Goal: Task Accomplishment & Management: Complete application form

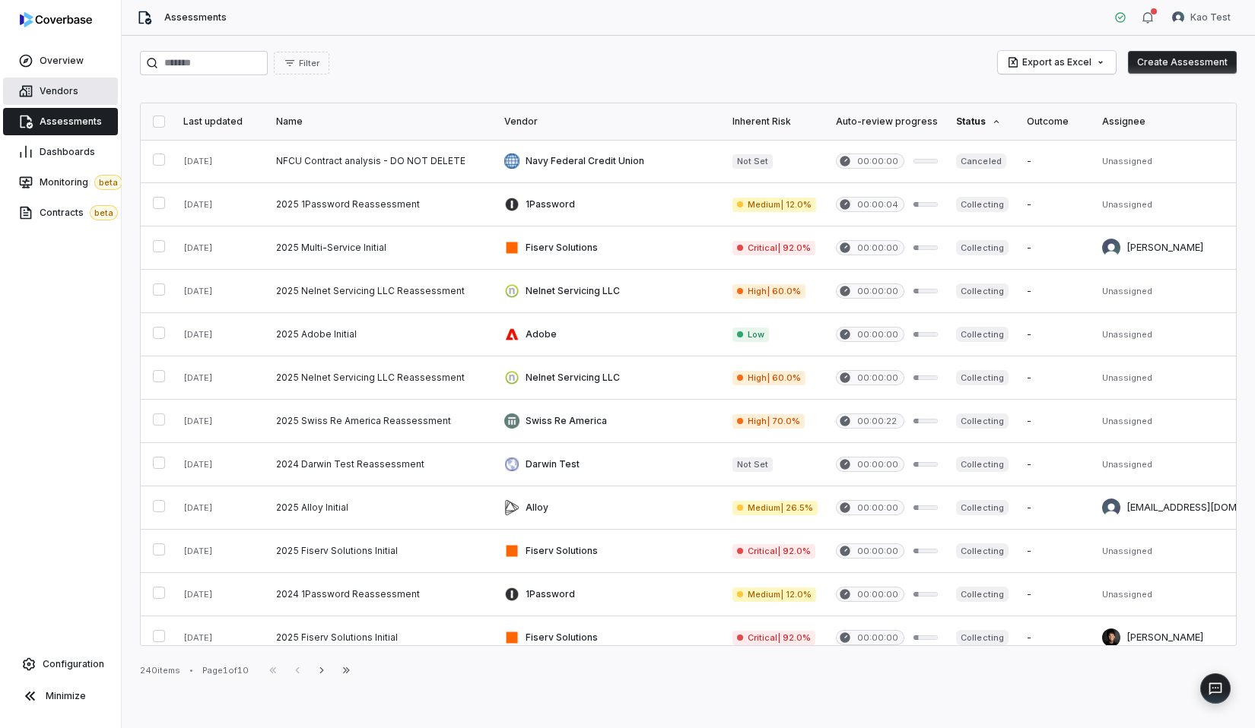
click at [97, 104] on link "Vendors" at bounding box center [60, 91] width 115 height 27
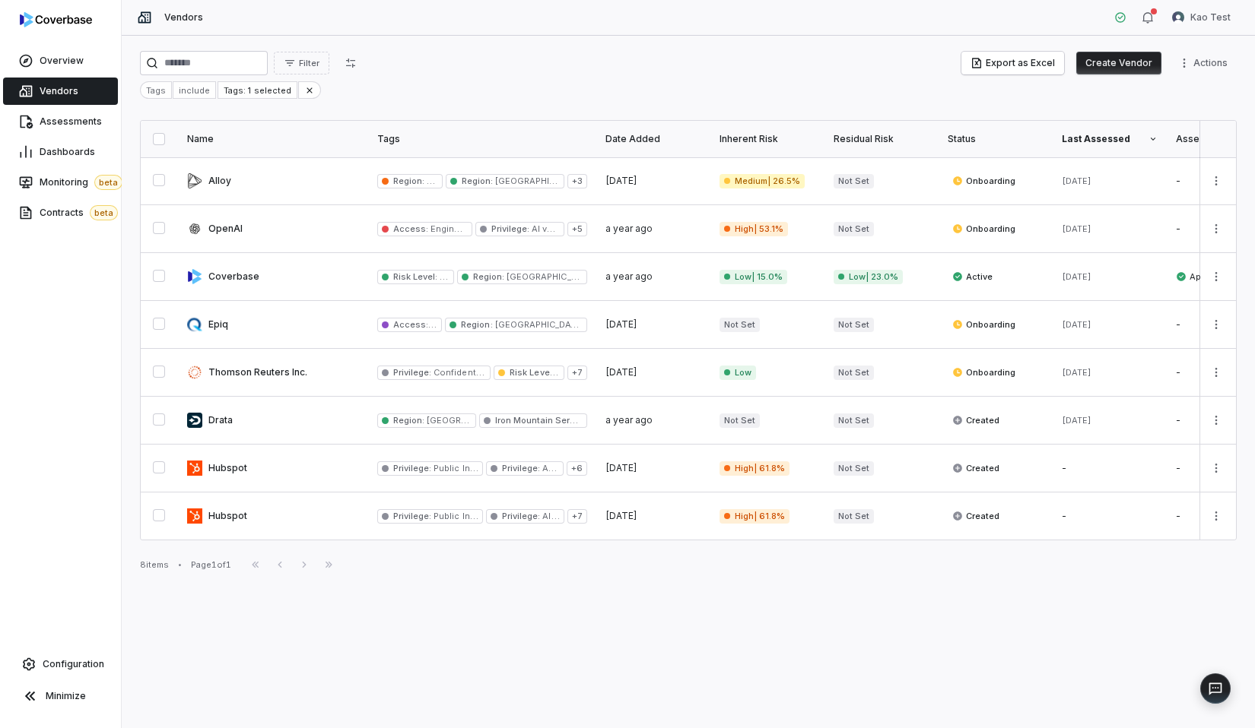
click at [1120, 62] on button "Create Vendor" at bounding box center [1118, 63] width 85 height 23
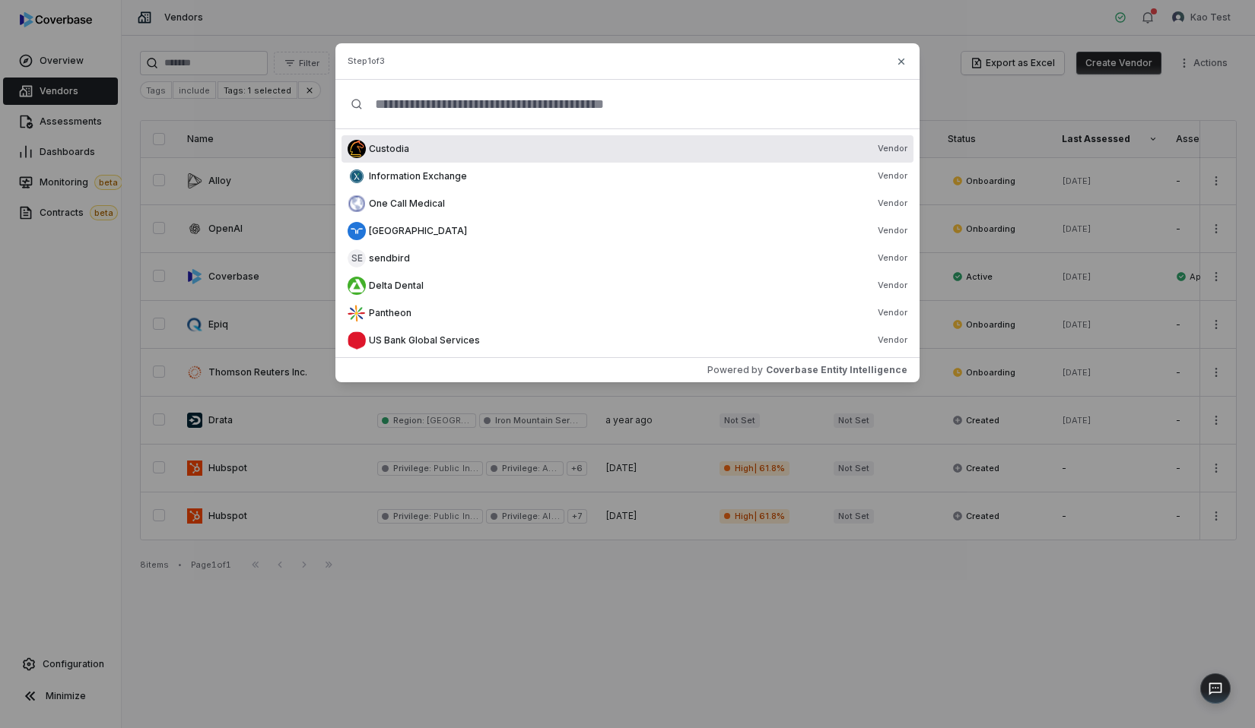
click at [398, 147] on span "Custodia" at bounding box center [389, 149] width 40 height 12
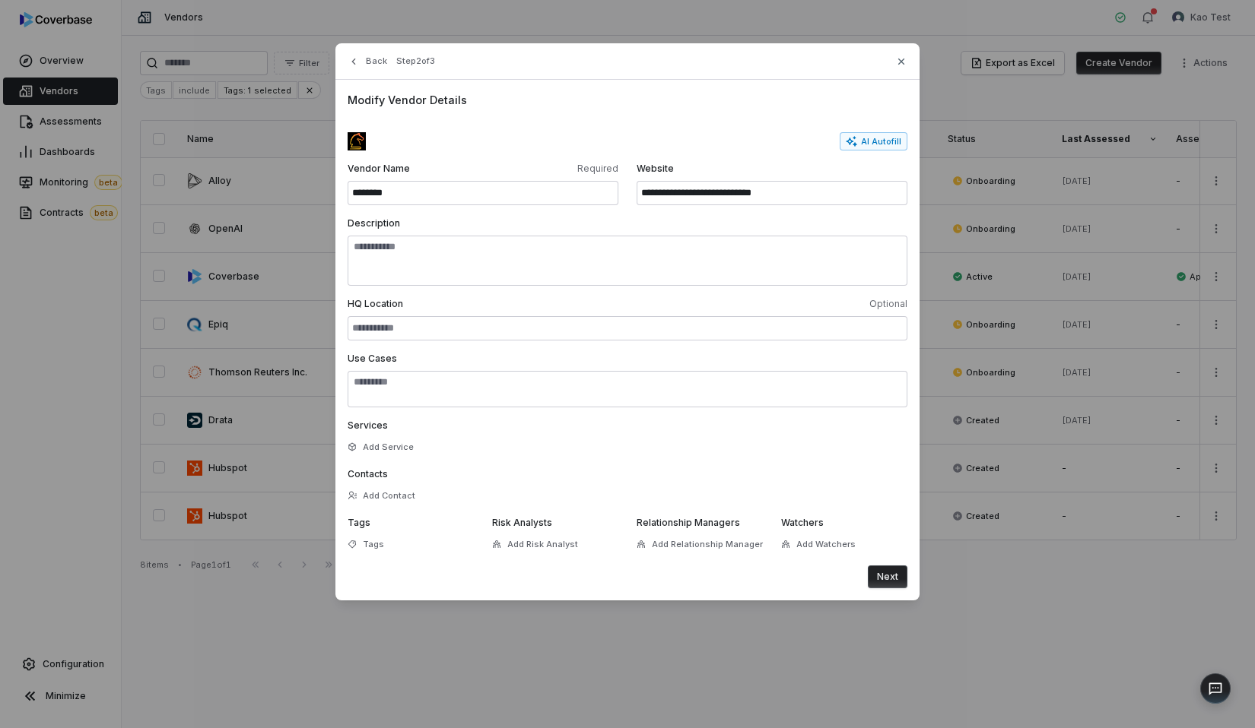
click at [890, 575] on button "Next" at bounding box center [888, 577] width 40 height 23
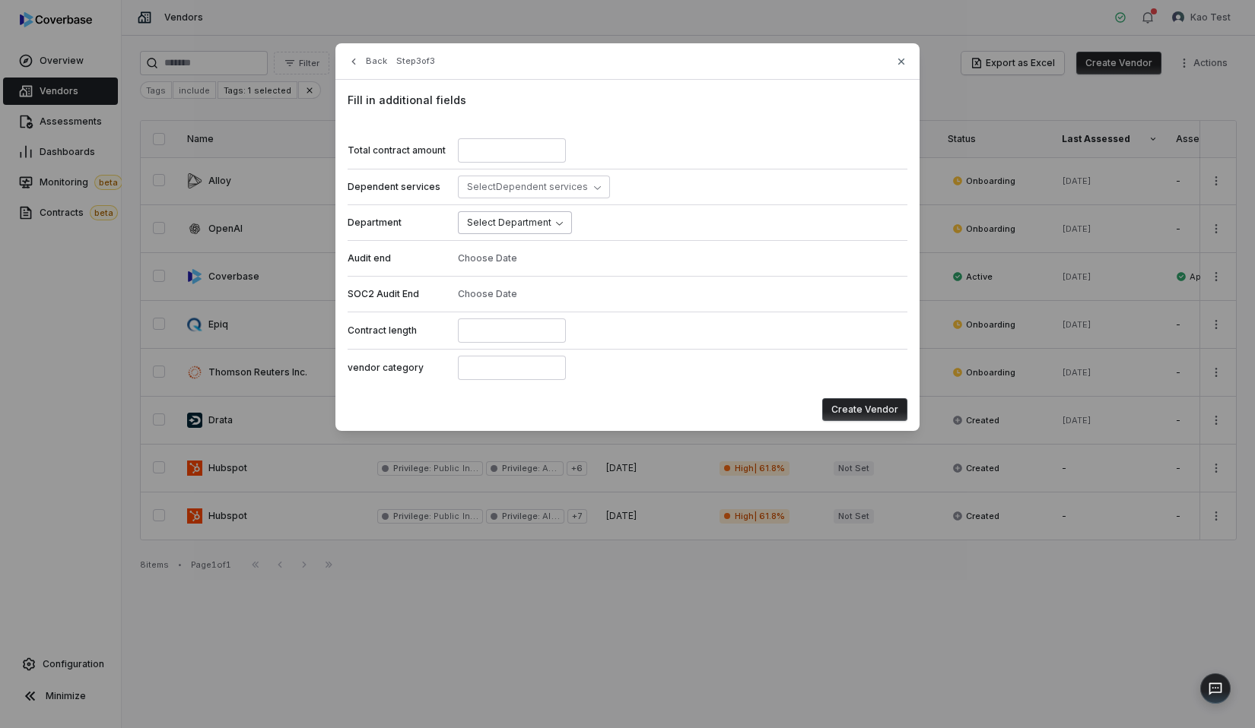
click at [509, 220] on body "Overview Vendors Assessments Dashboards Monitoring beta Contracts beta Configur…" at bounding box center [627, 364] width 1255 height 728
click at [501, 190] on span "Select Dependent services" at bounding box center [527, 186] width 121 height 11
click at [517, 278] on span "Slack" at bounding box center [502, 286] width 36 height 18
click at [690, 212] on div "Department IT" at bounding box center [627, 223] width 560 height 36
click at [501, 336] on input at bounding box center [512, 331] width 108 height 24
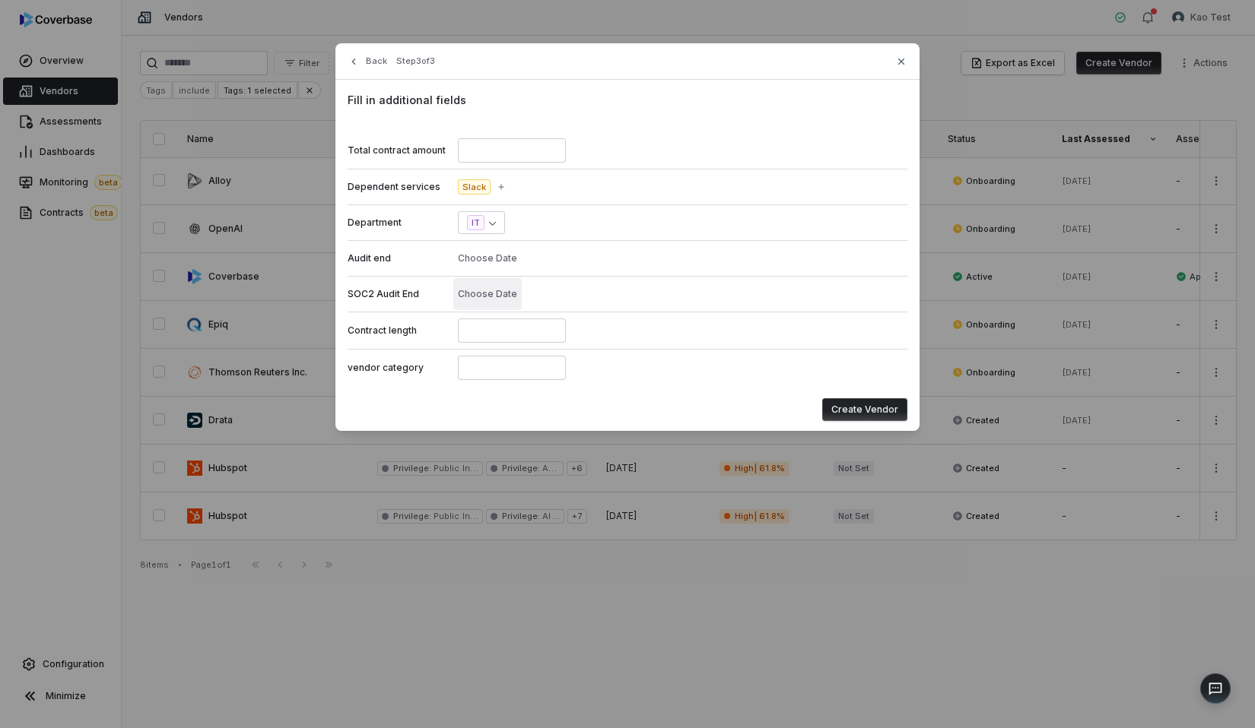
click at [496, 291] on button "Choose Date" at bounding box center [487, 294] width 68 height 32
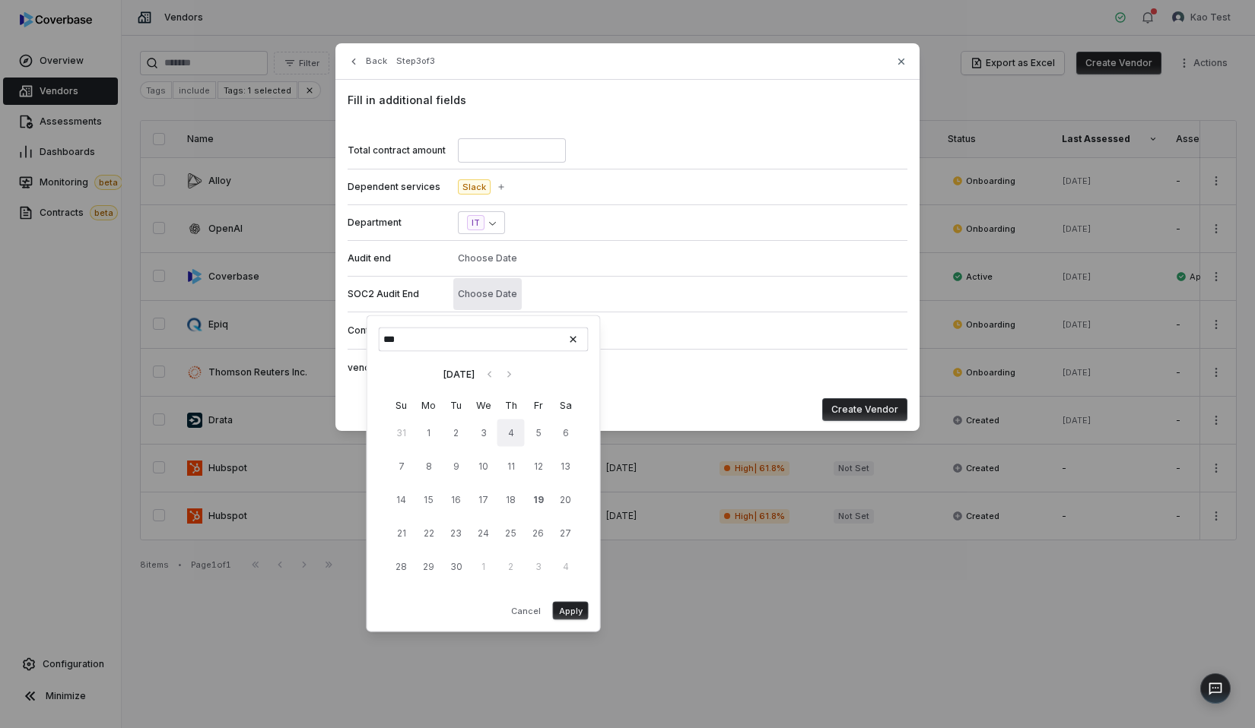
click at [520, 446] on button "4" at bounding box center [510, 433] width 27 height 27
type input "**********"
click at [619, 252] on div "Audit end Choose Date" at bounding box center [627, 258] width 560 height 36
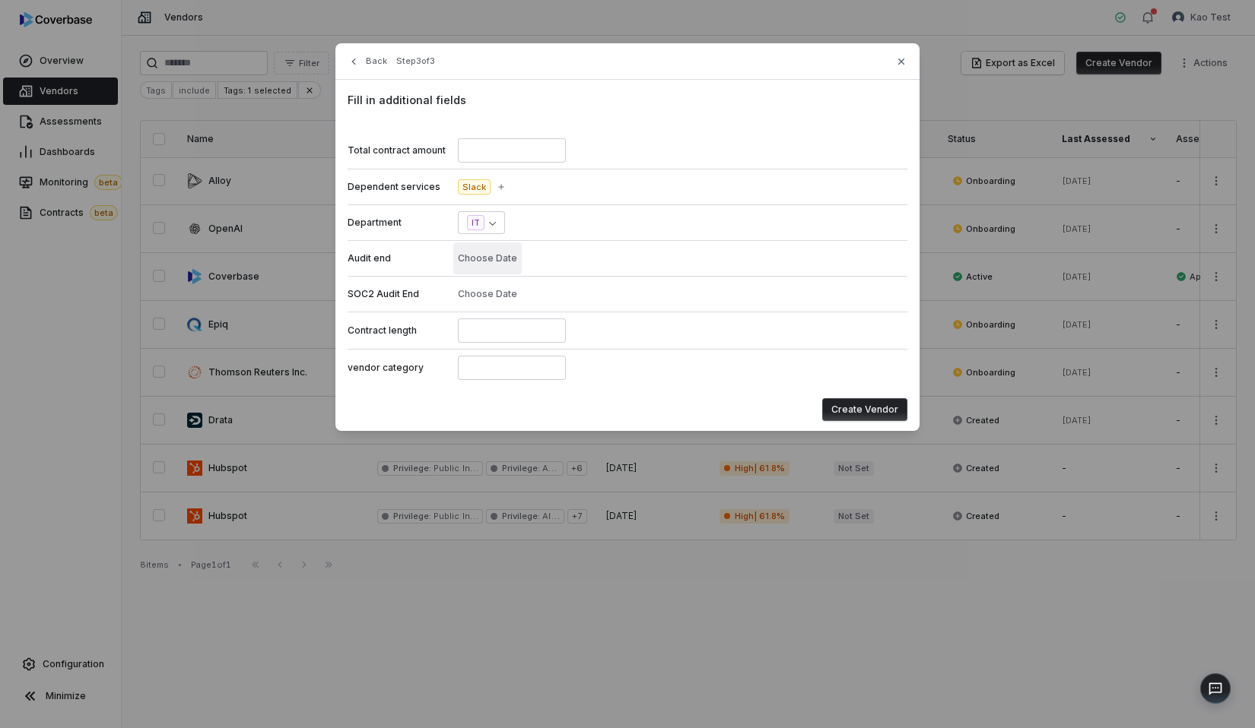
click at [478, 257] on button "Choose Date" at bounding box center [487, 259] width 68 height 32
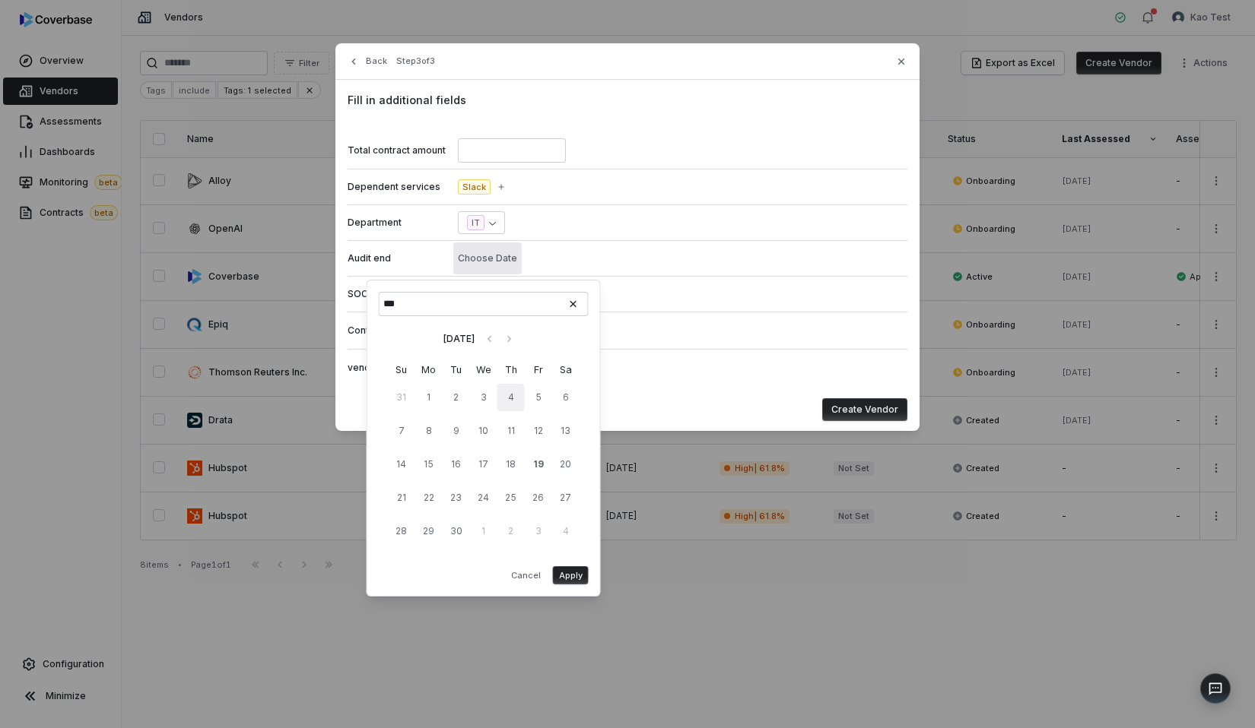
click at [511, 391] on button "4" at bounding box center [510, 397] width 27 height 27
type input "**********"
click at [575, 578] on button "Apply" at bounding box center [571, 575] width 36 height 18
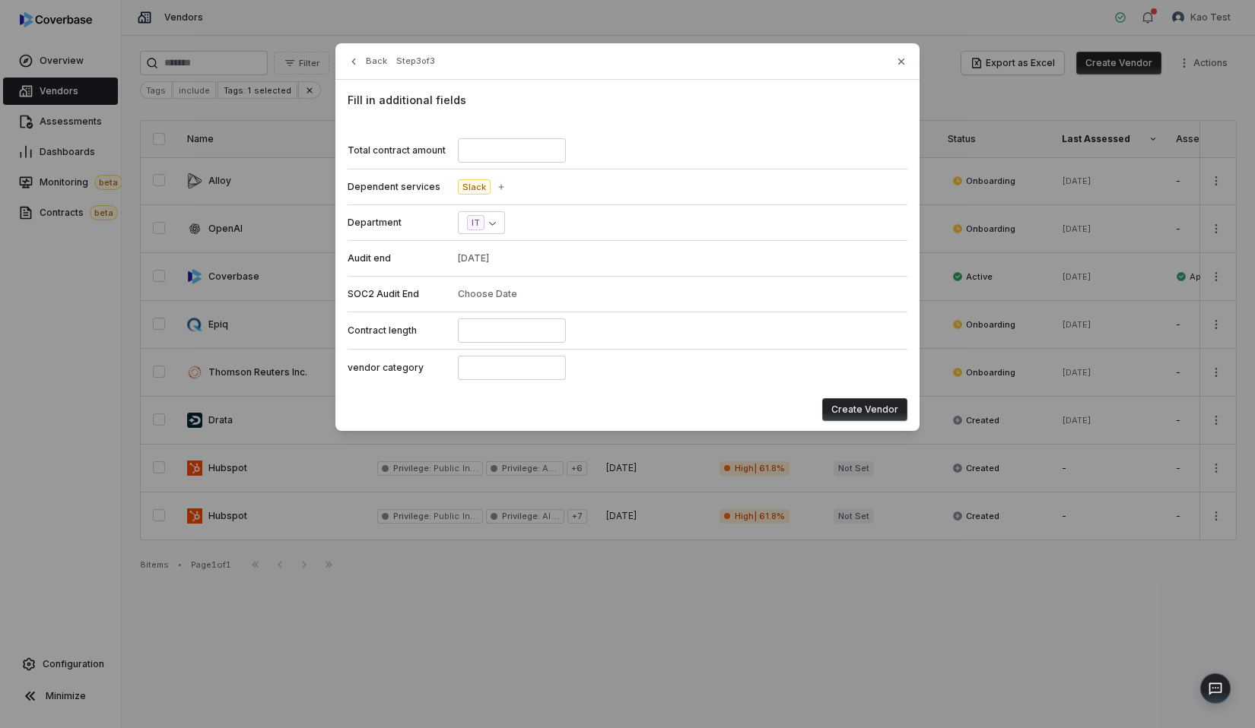
click at [595, 257] on div "Audit end [DATE]" at bounding box center [627, 258] width 560 height 36
click at [492, 153] on input "number" at bounding box center [512, 150] width 108 height 24
click at [643, 180] on div "Dependent services Slack" at bounding box center [627, 187] width 560 height 36
click at [899, 65] on icon "button" at bounding box center [901, 62] width 12 height 12
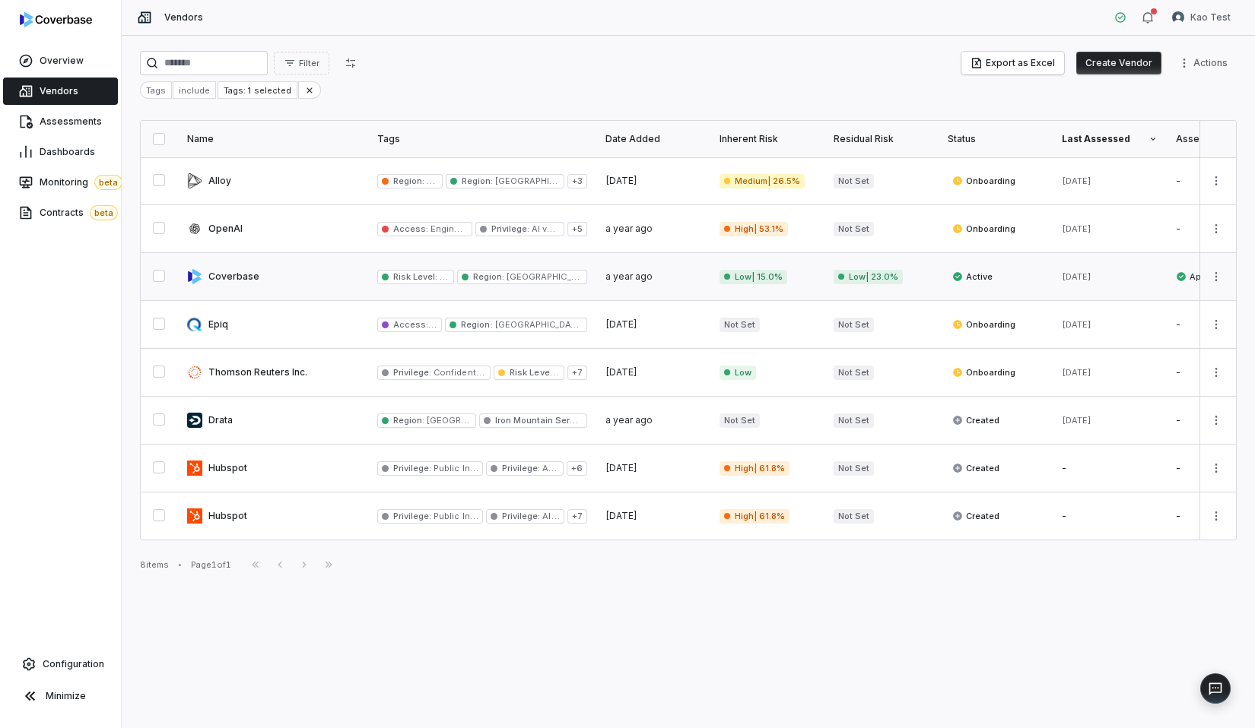
click at [255, 299] on link at bounding box center [273, 276] width 190 height 47
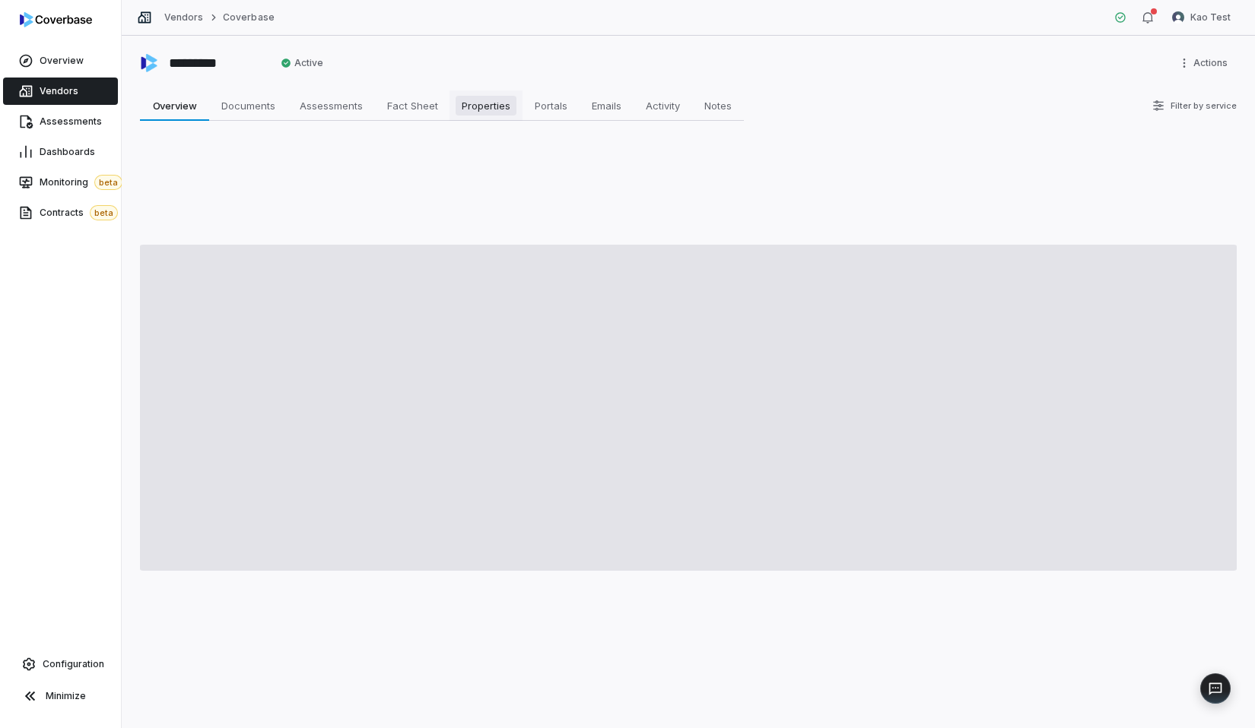
click at [506, 94] on link "Properties Properties" at bounding box center [485, 105] width 73 height 30
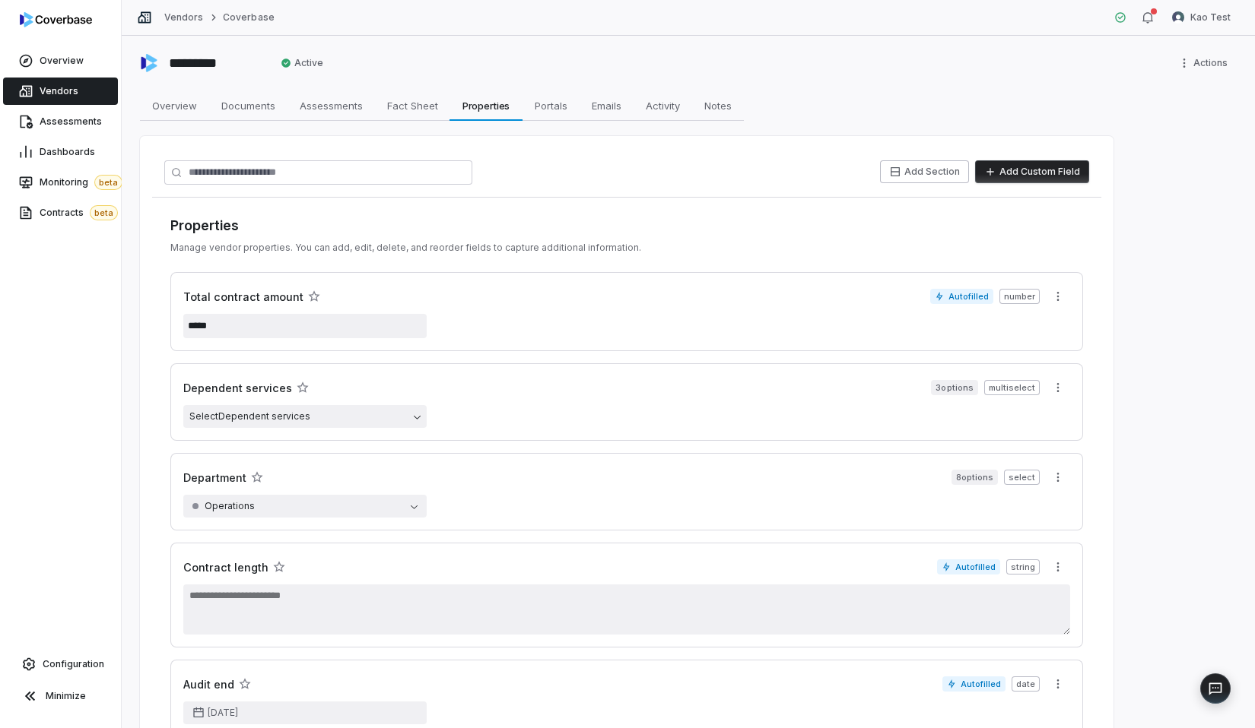
click at [1047, 177] on button "Add Custom Field" at bounding box center [1032, 171] width 114 height 23
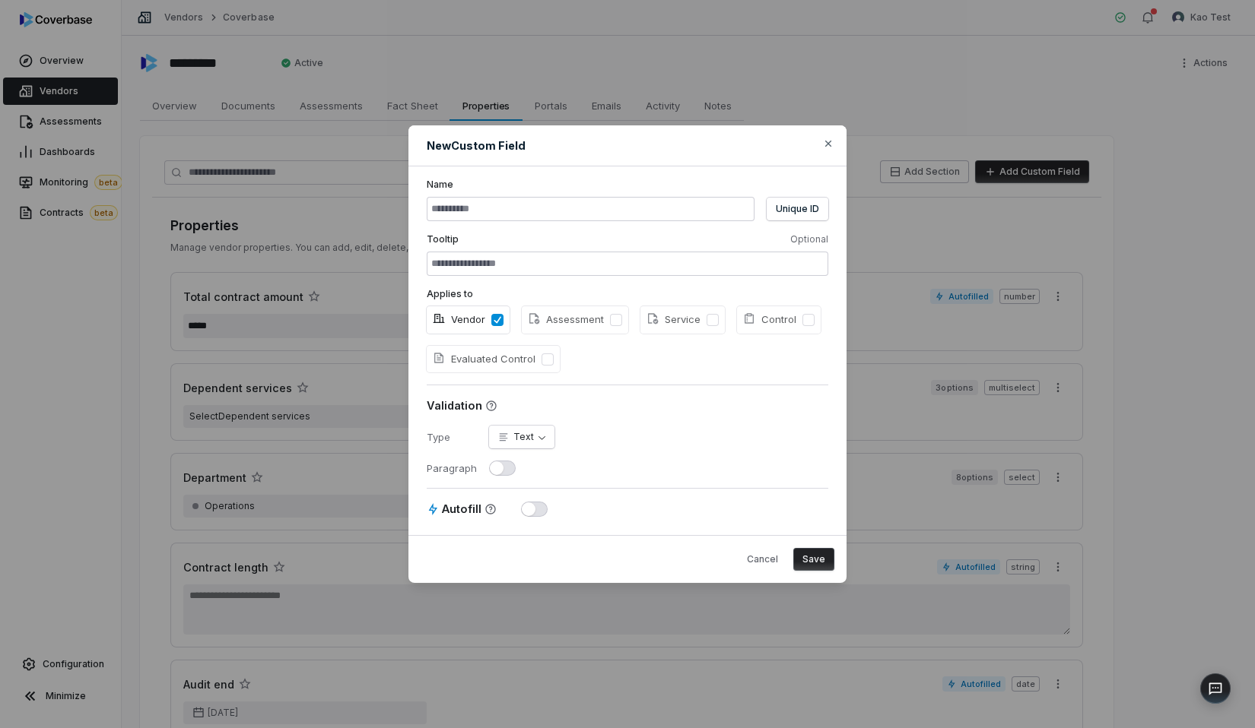
click at [516, 424] on div "**********" at bounding box center [627, 351] width 438 height 369
click at [518, 427] on body "Overview Vendors Assessments Dashboards Monitoring beta Contracts beta Configur…" at bounding box center [627, 364] width 1255 height 728
select select "****"
click at [597, 201] on input at bounding box center [591, 209] width 328 height 24
type input "**********"
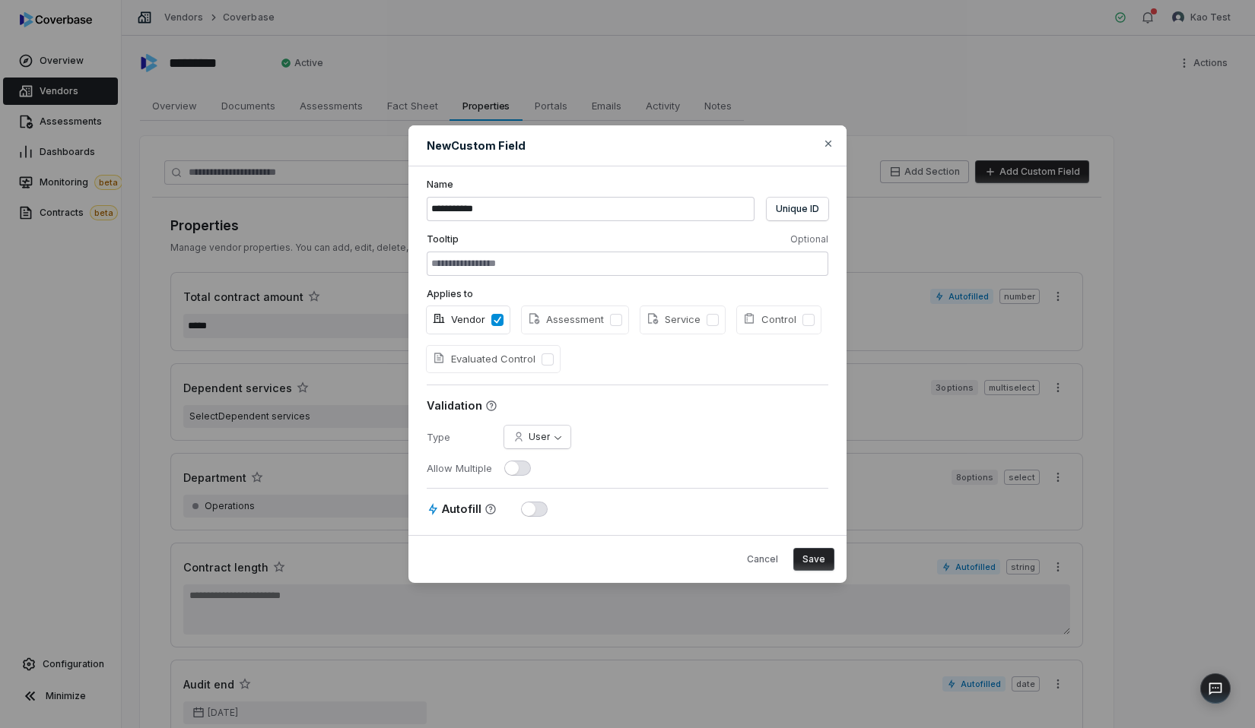
click at [816, 554] on button "Save" at bounding box center [813, 559] width 41 height 23
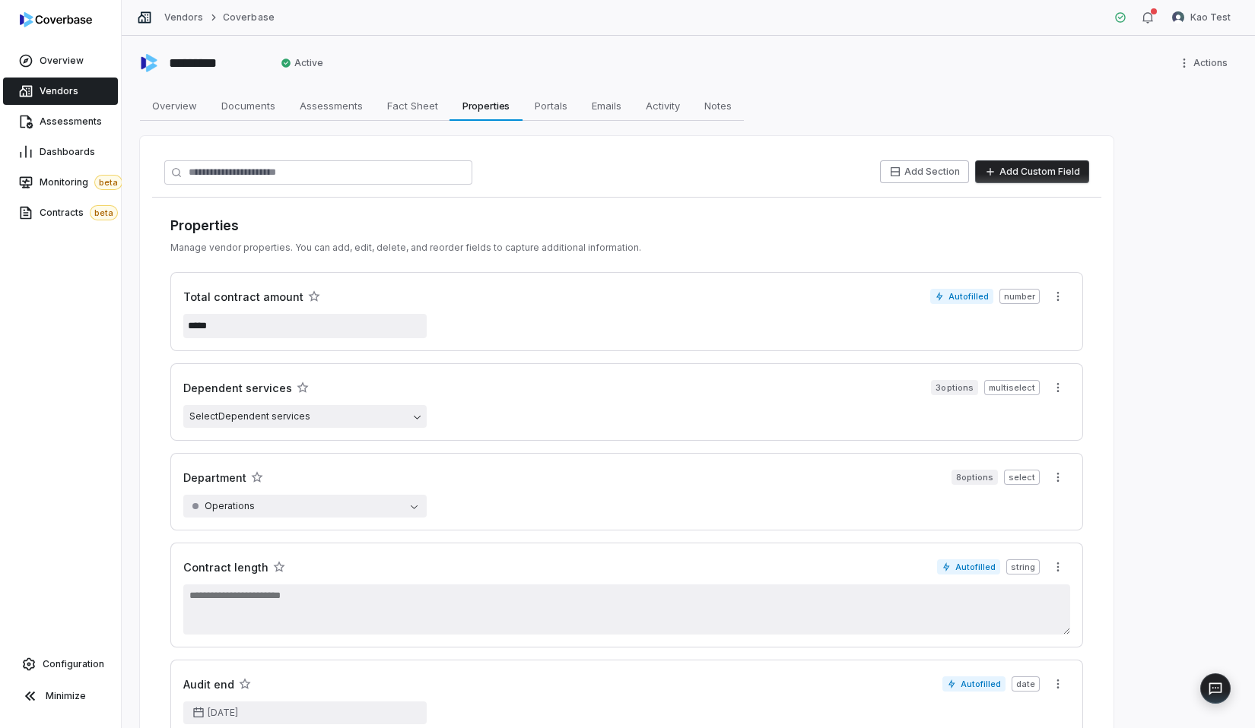
click at [91, 94] on link "Vendors" at bounding box center [60, 91] width 115 height 27
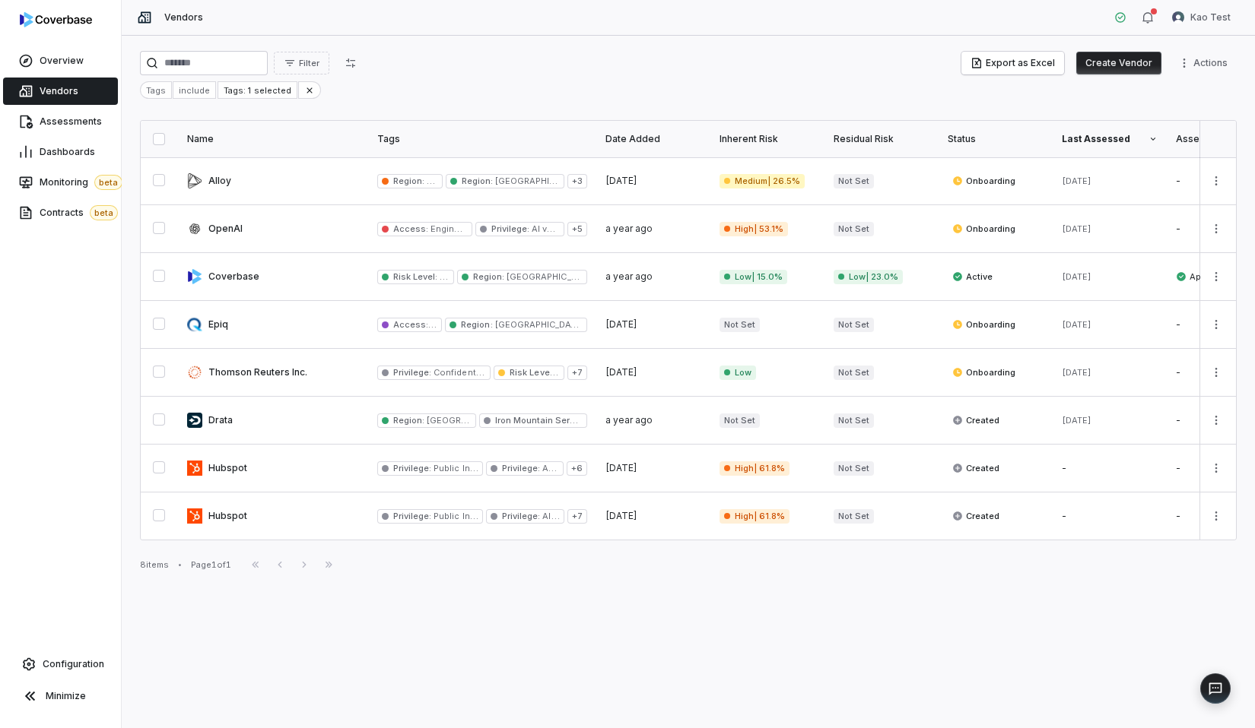
click at [1114, 71] on button "Create Vendor" at bounding box center [1118, 63] width 85 height 23
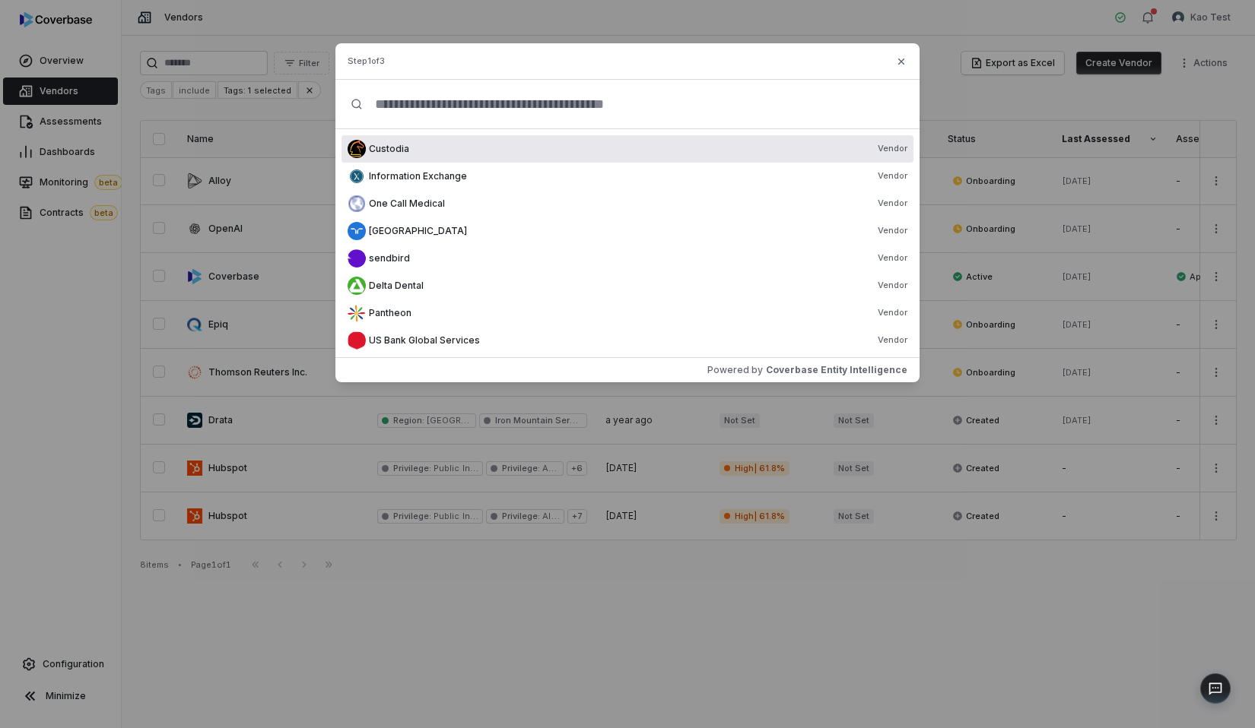
click at [448, 152] on div "Custodia Vendor" at bounding box center [638, 149] width 538 height 12
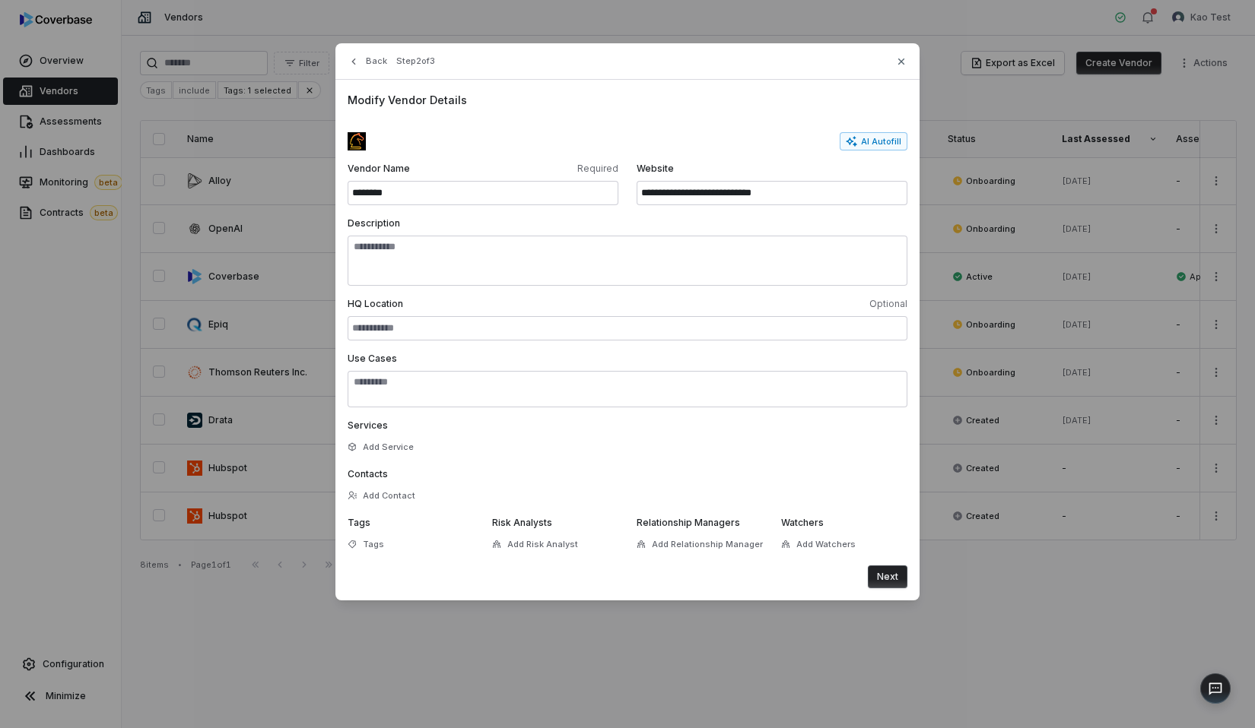
click at [897, 576] on button "Next" at bounding box center [888, 577] width 40 height 23
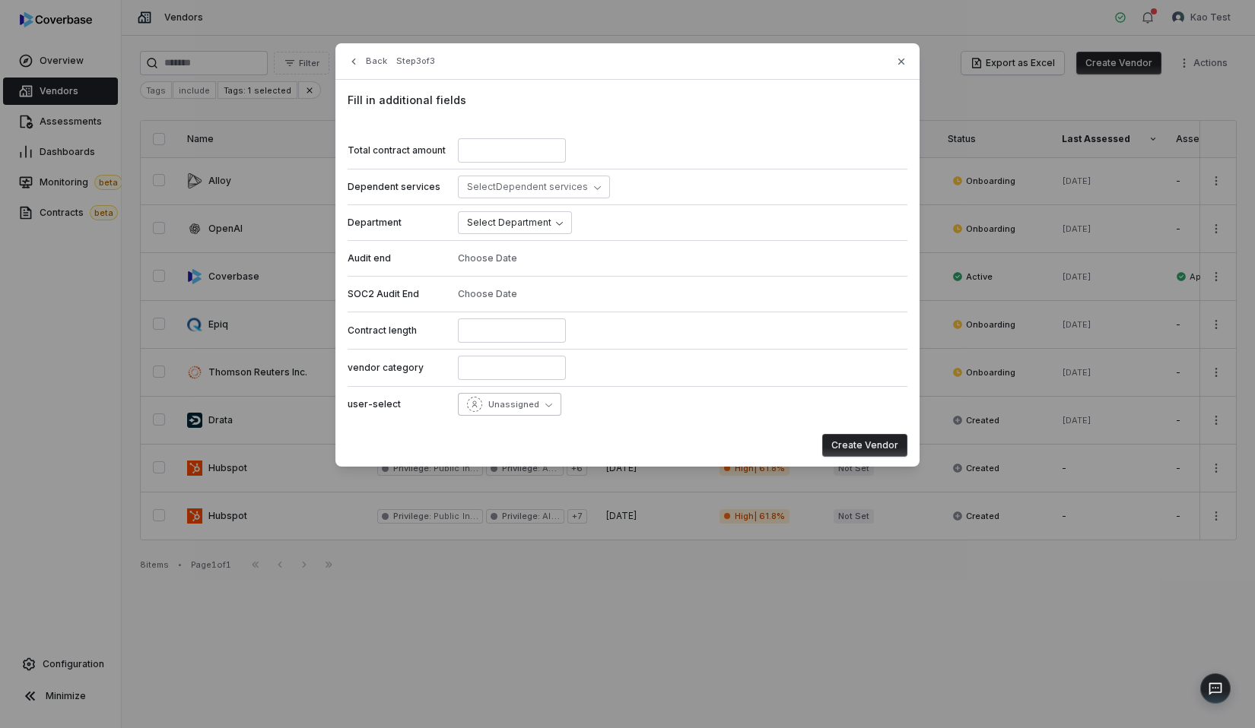
click at [512, 399] on span "Unassigned" at bounding box center [513, 404] width 51 height 11
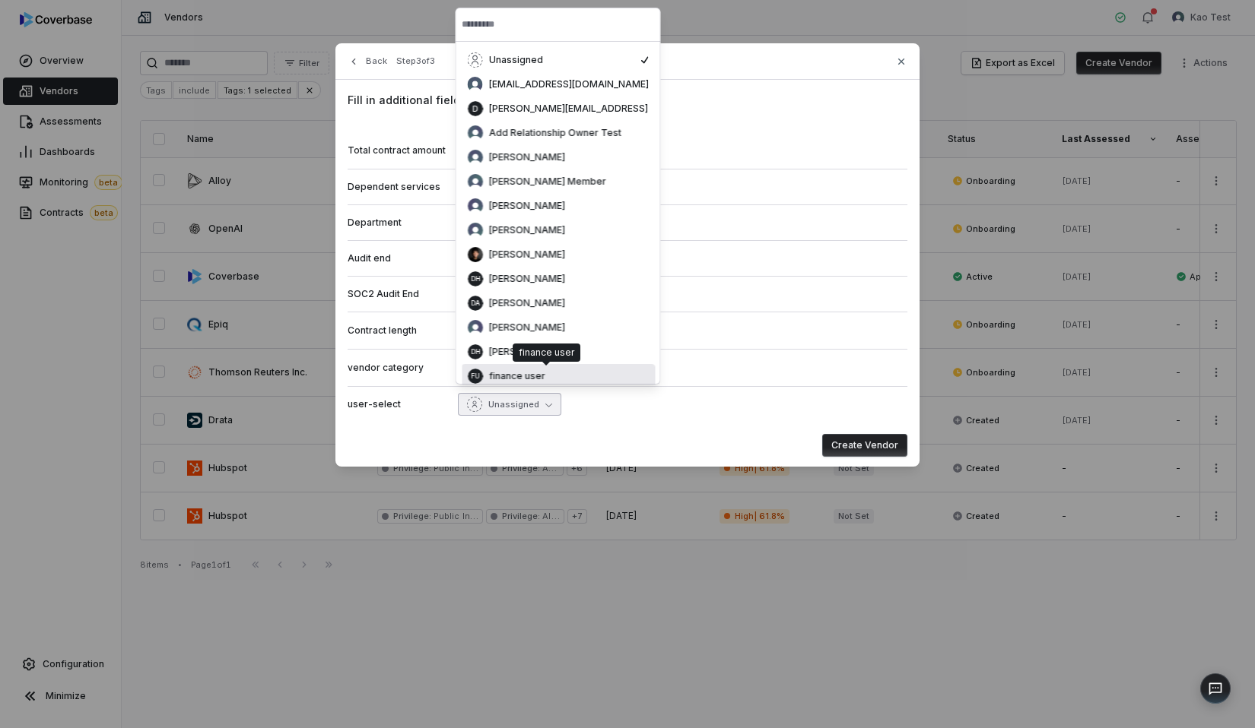
click at [516, 324] on span "[PERSON_NAME]" at bounding box center [527, 328] width 76 height 12
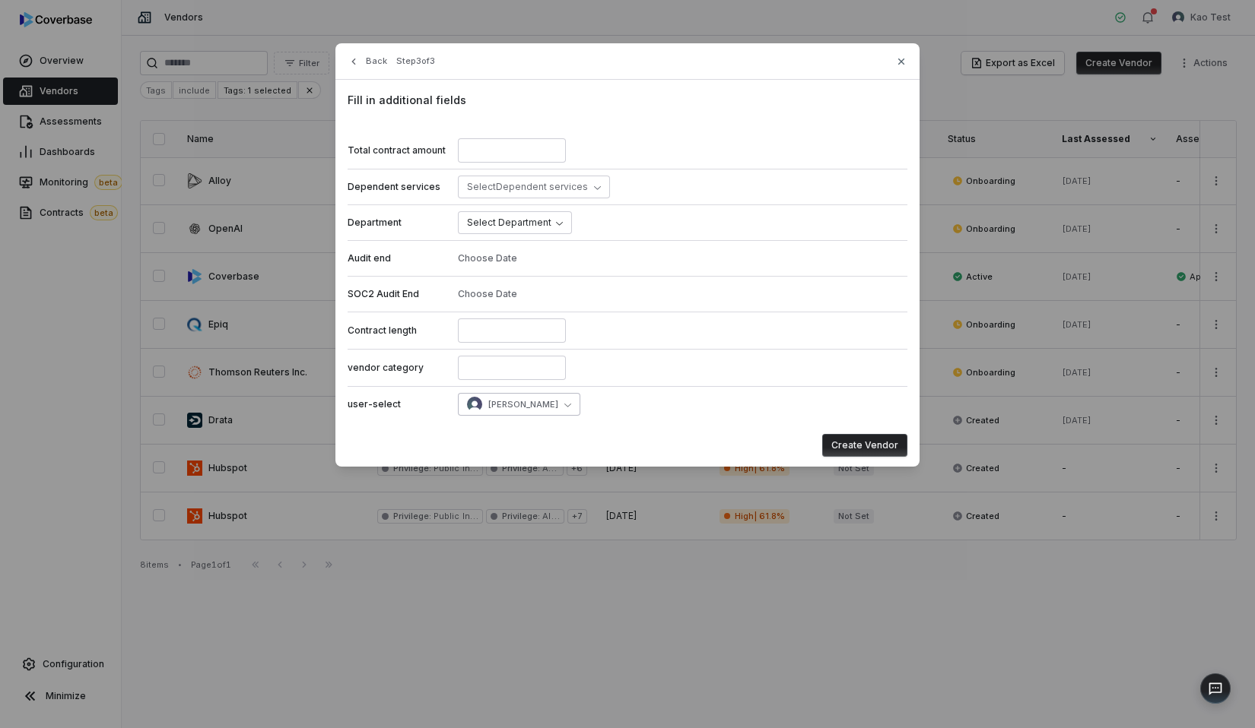
click at [514, 393] on button "[PERSON_NAME]" at bounding box center [519, 404] width 122 height 23
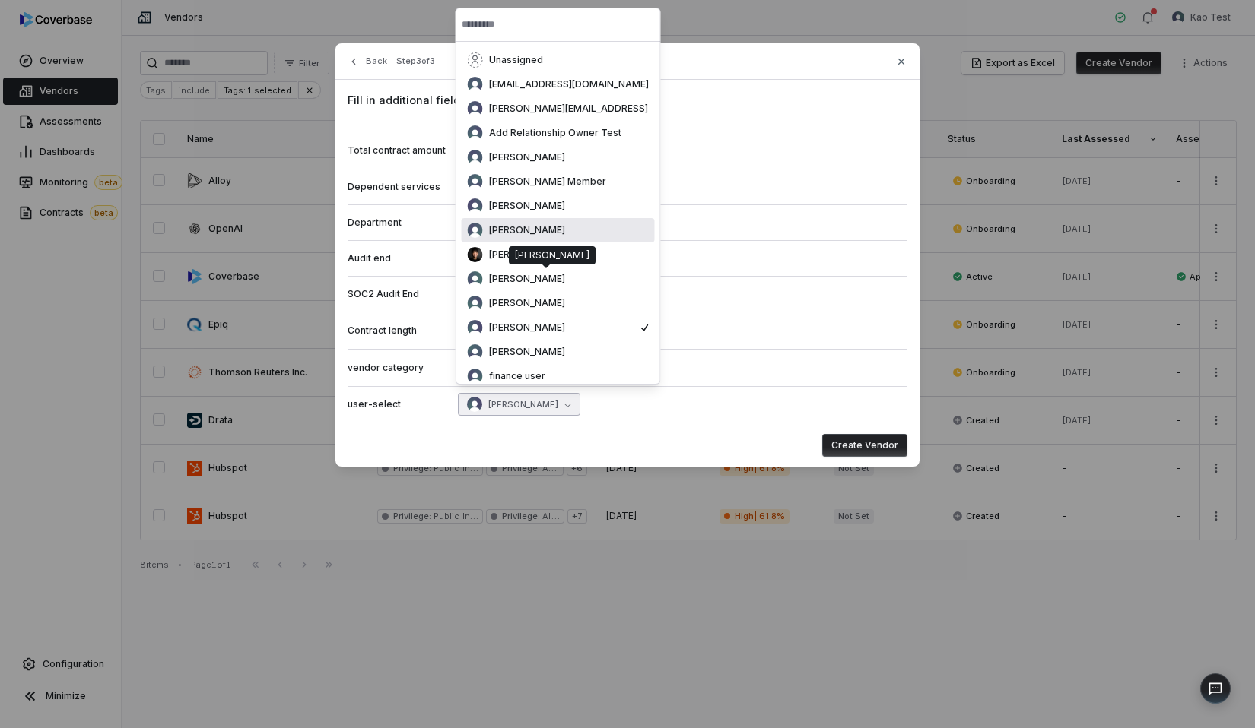
click at [529, 241] on div "[PERSON_NAME]" at bounding box center [558, 230] width 193 height 24
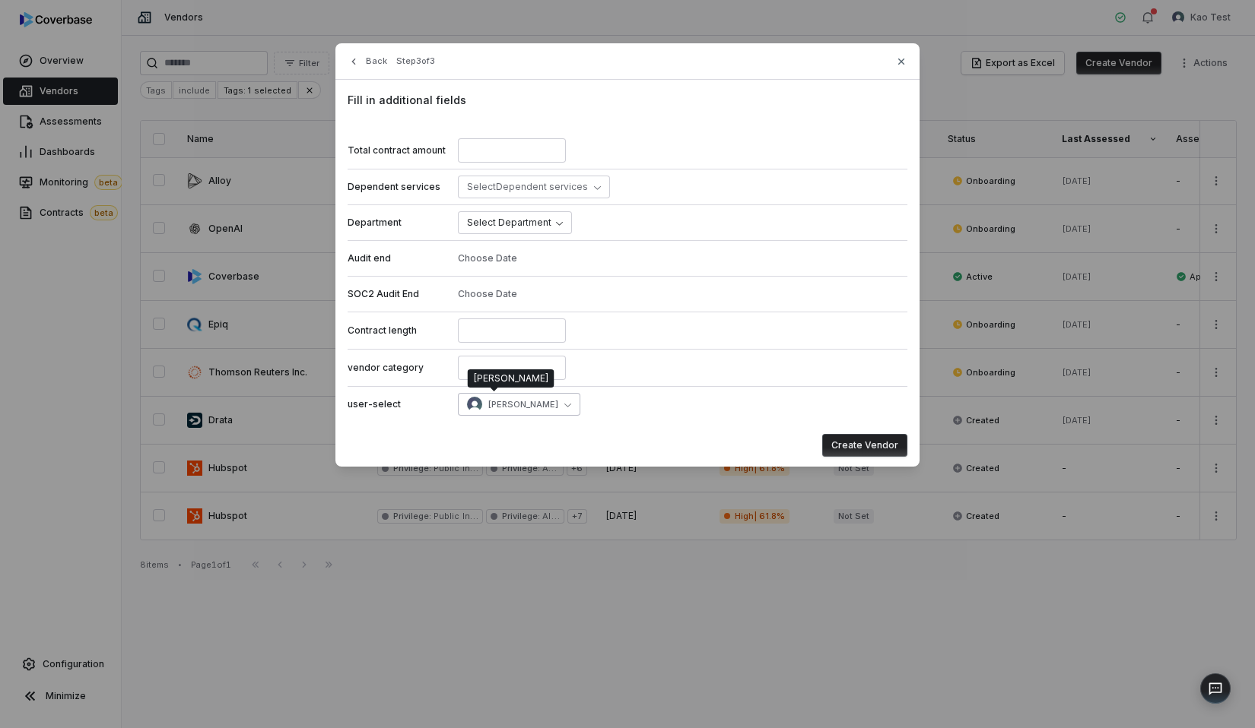
click at [495, 402] on span "[PERSON_NAME]" at bounding box center [523, 404] width 70 height 11
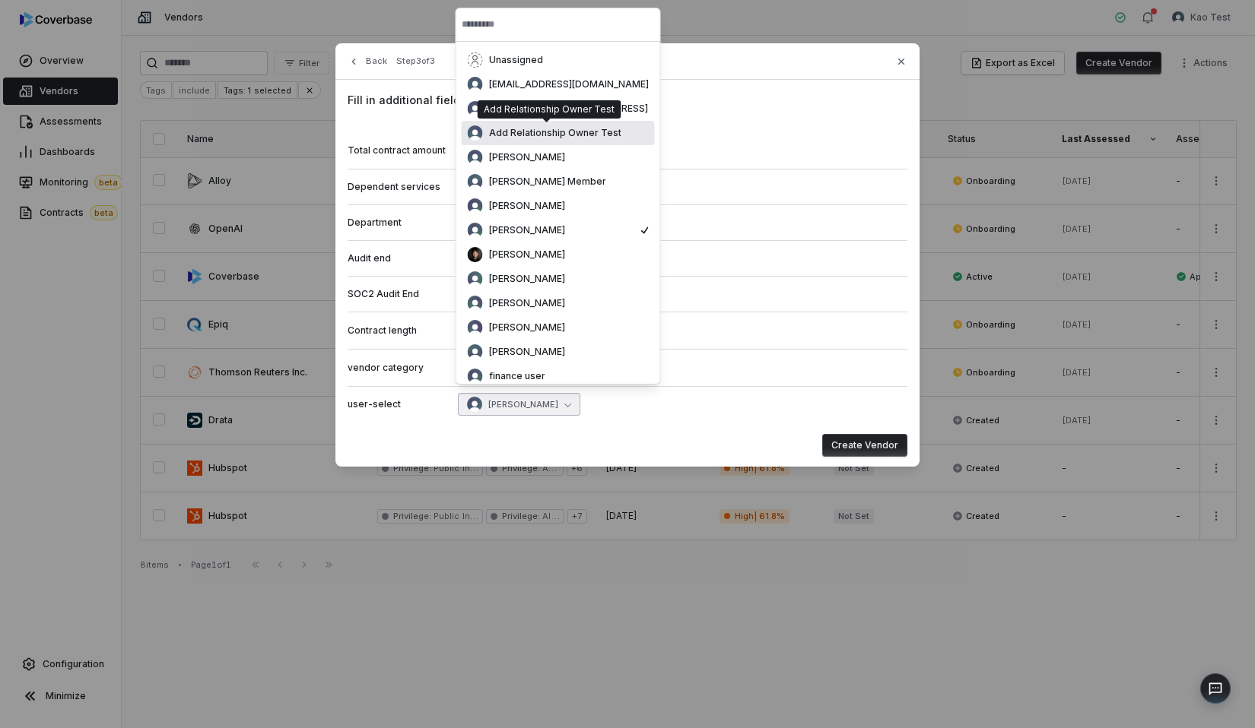
click at [531, 128] on span "Add Relationship Owner Test" at bounding box center [555, 133] width 132 height 12
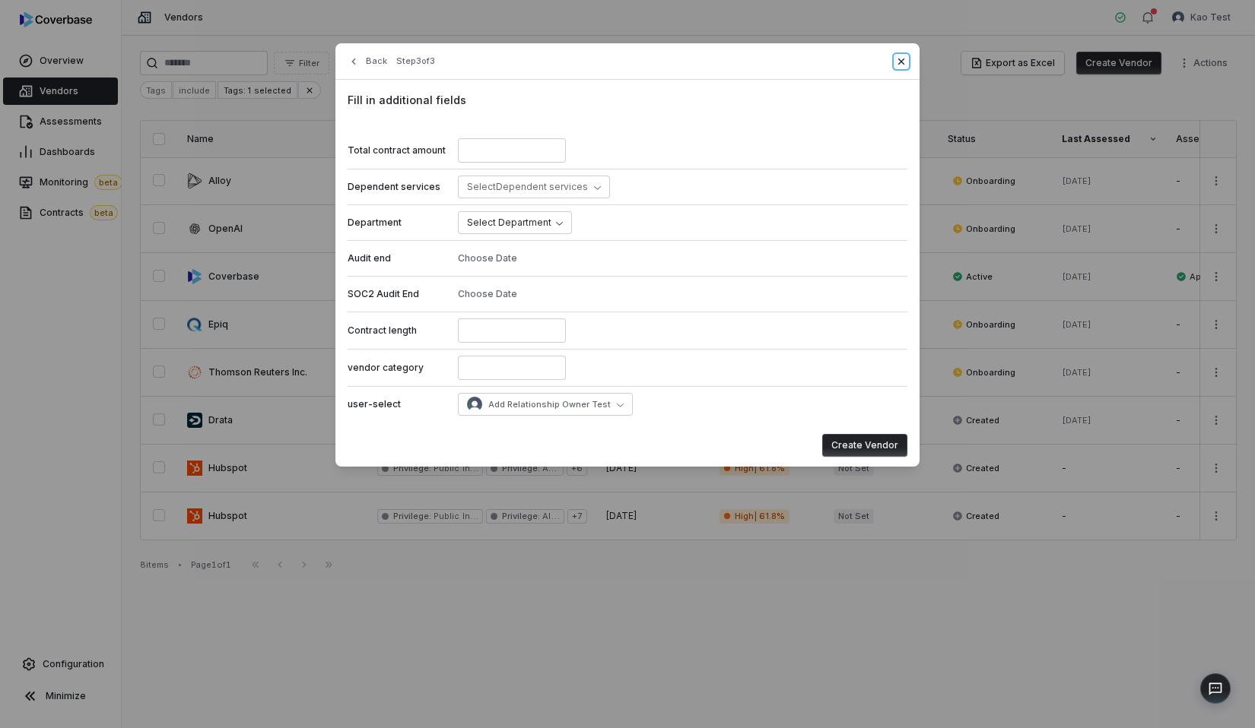
click at [903, 64] on icon "button" at bounding box center [901, 62] width 6 height 6
